Goal: Navigation & Orientation: Find specific page/section

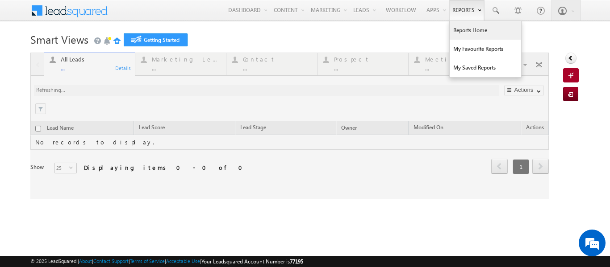
click at [462, 30] on link "Reports Home" at bounding box center [484, 30] width 71 height 19
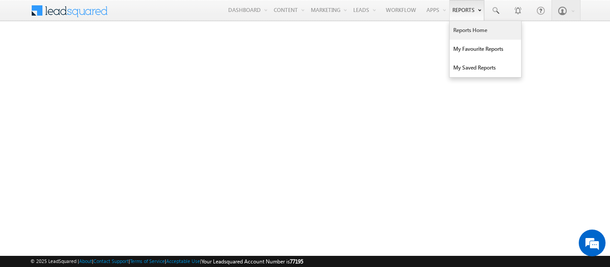
click at [458, 32] on link "Reports Home" at bounding box center [484, 30] width 71 height 19
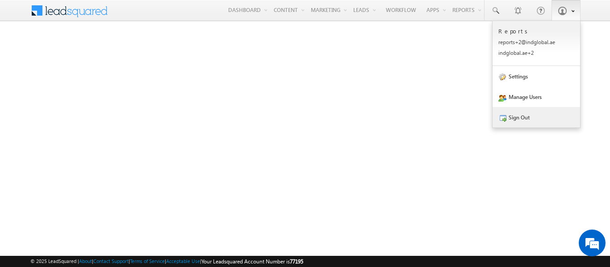
click at [531, 121] on link "Sign Out" at bounding box center [535, 117] width 87 height 21
